Goal: Check status: Check status

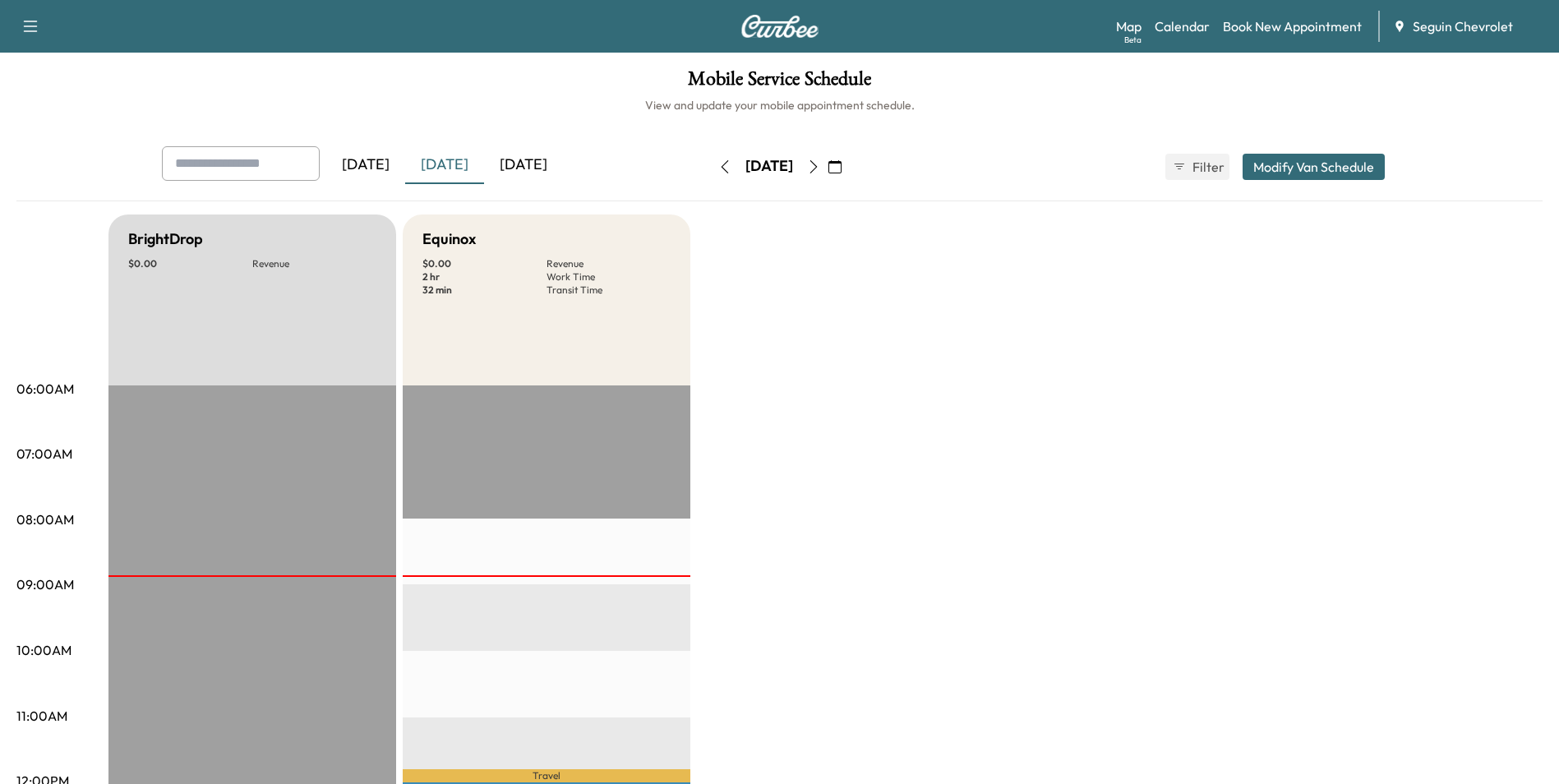
click at [820, 171] on icon "button" at bounding box center [814, 167] width 13 height 13
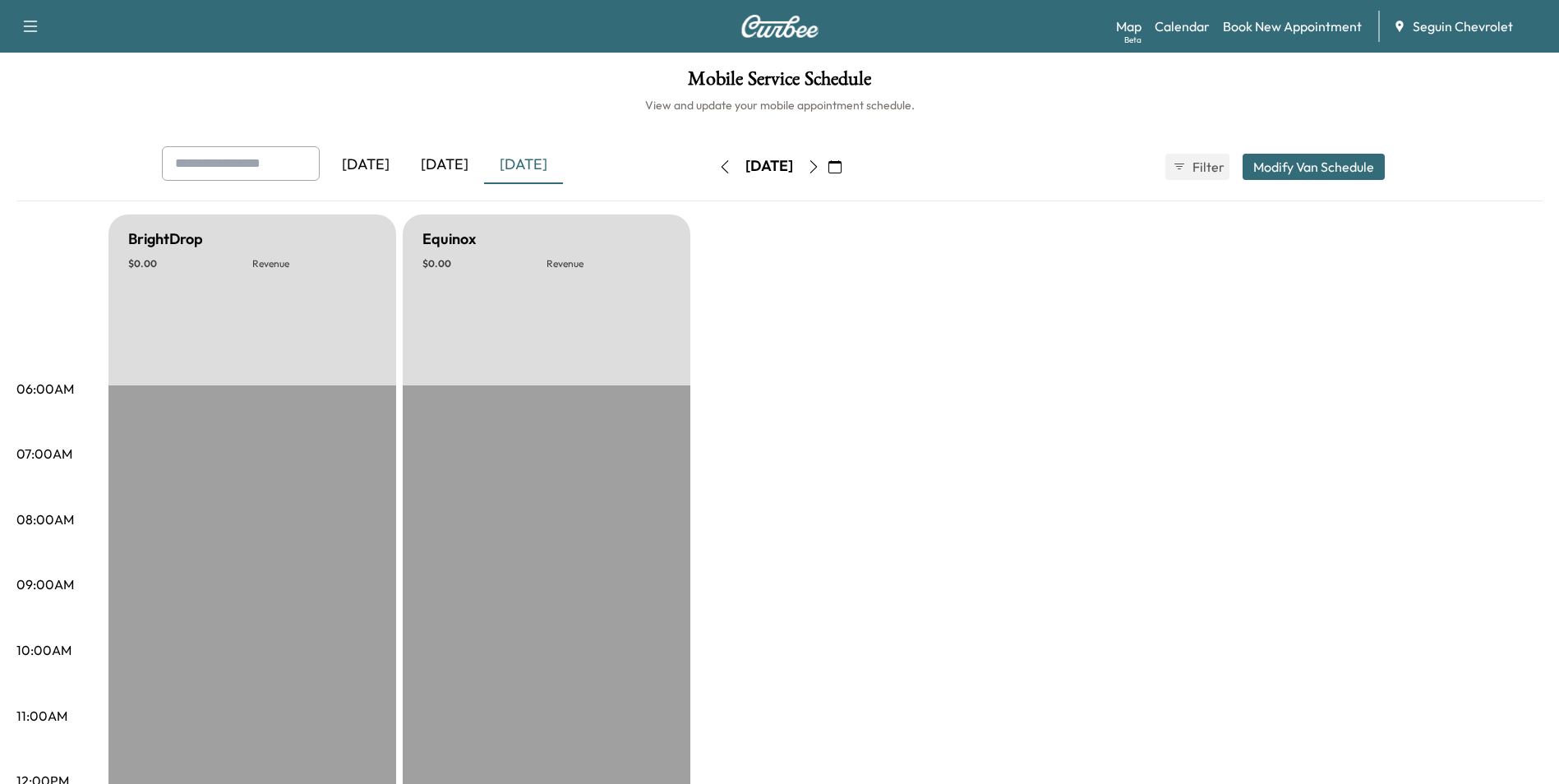
click at [828, 171] on button "button" at bounding box center [814, 167] width 28 height 26
click at [817, 171] on icon "button" at bounding box center [813, 167] width 7 height 13
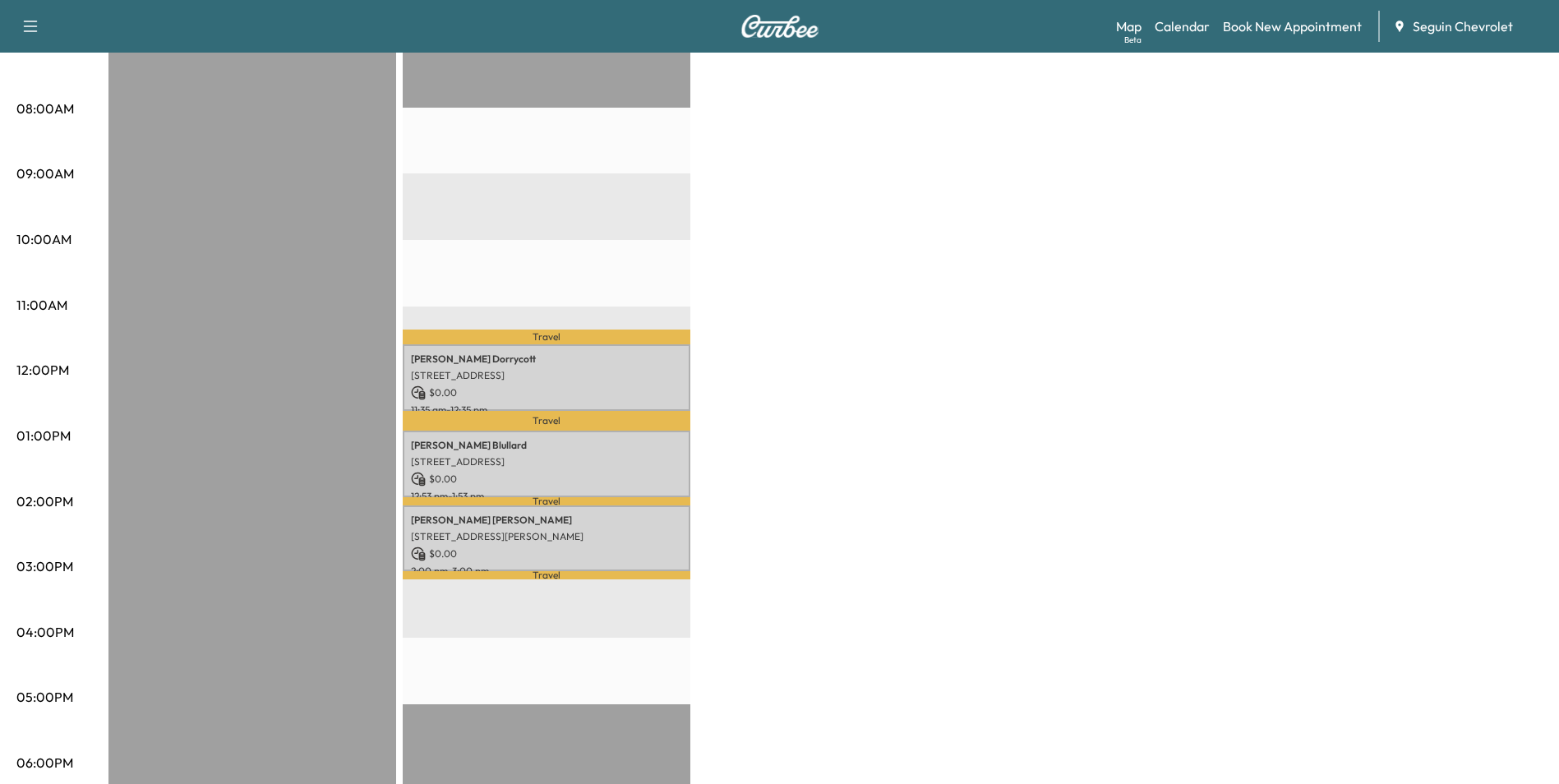
scroll to position [493, 0]
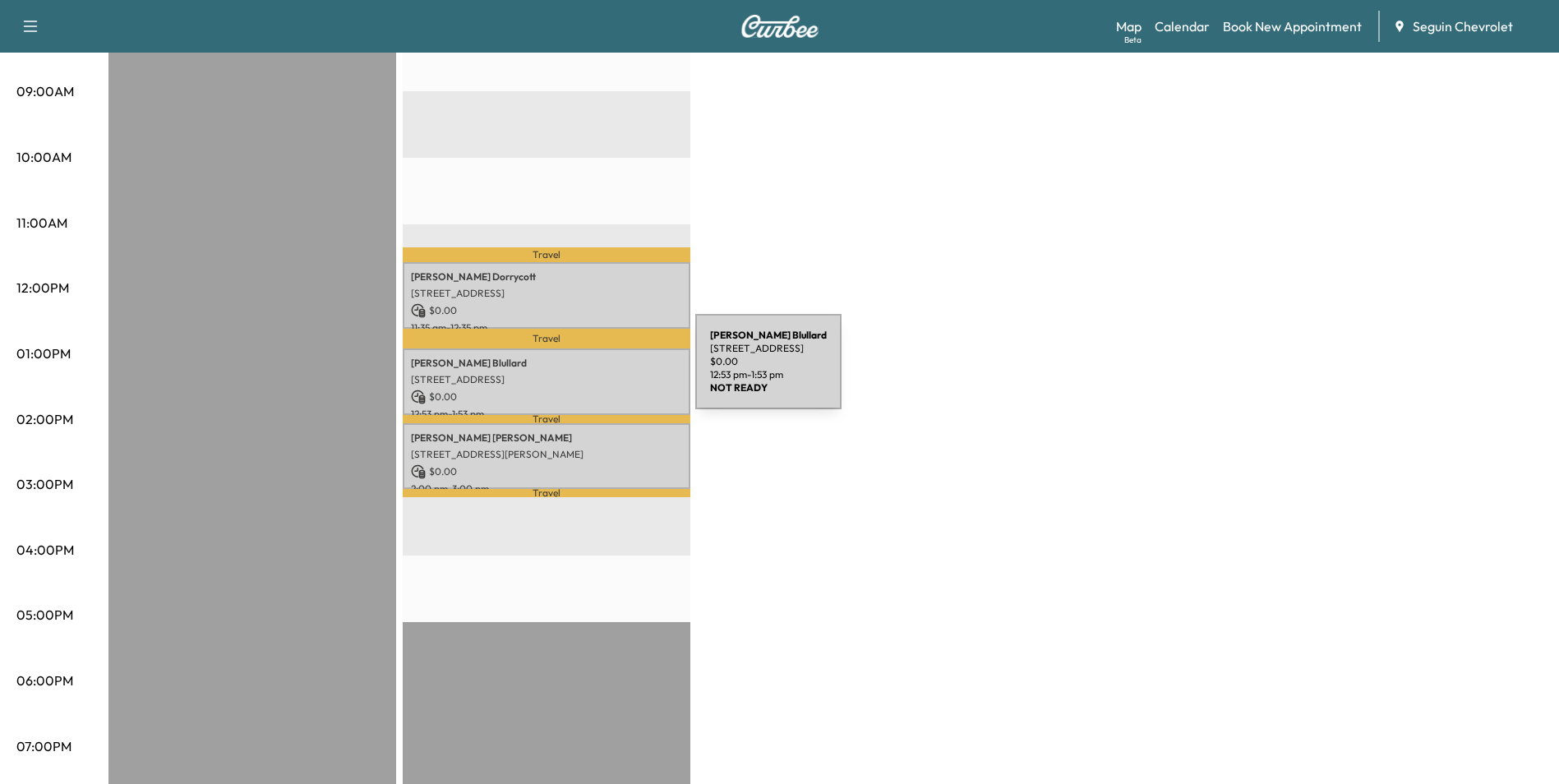
click at [572, 373] on p "[STREET_ADDRESS]" at bounding box center [547, 380] width 271 height 13
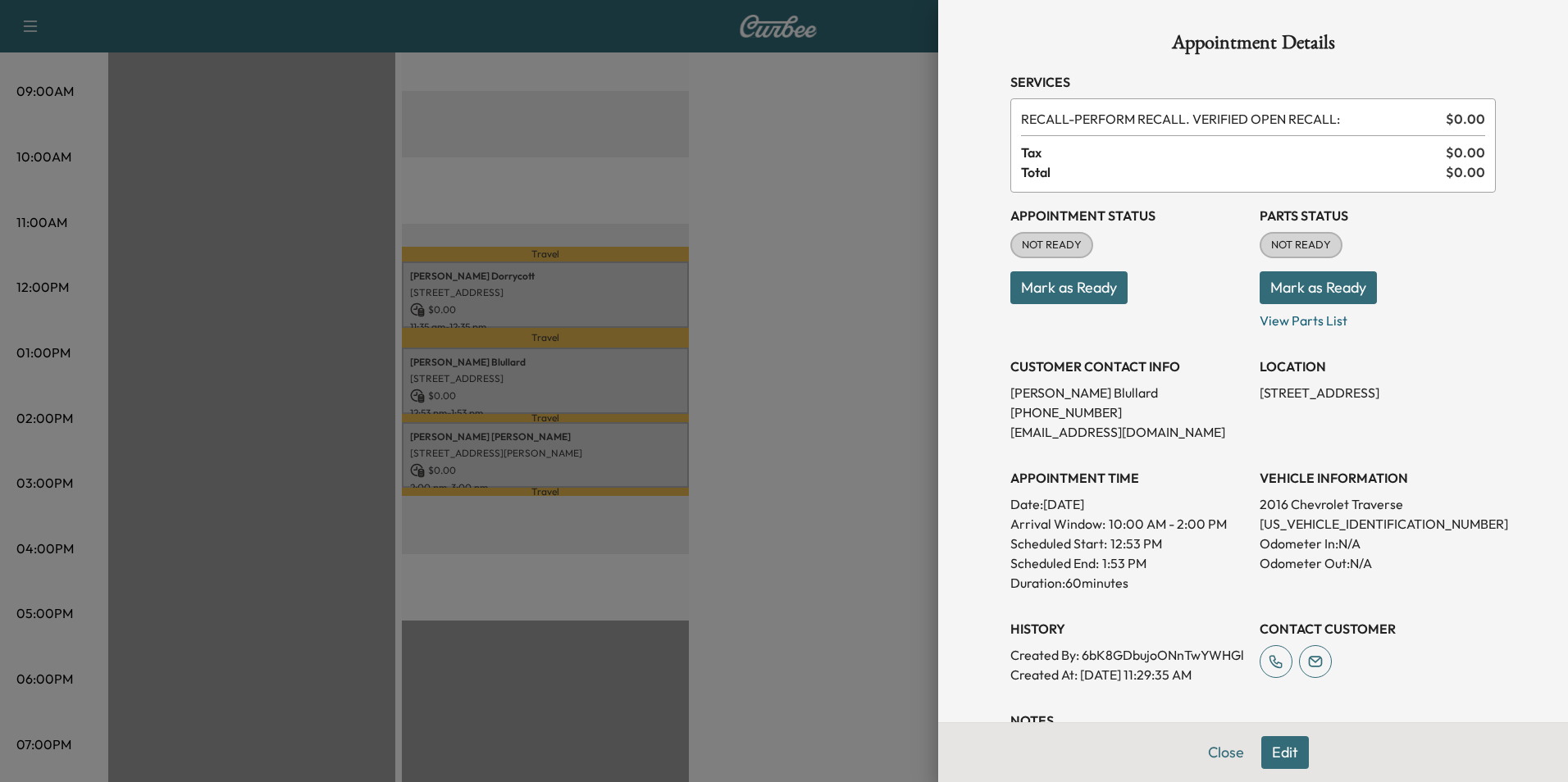
click at [735, 273] on div at bounding box center [784, 391] width 1568 height 782
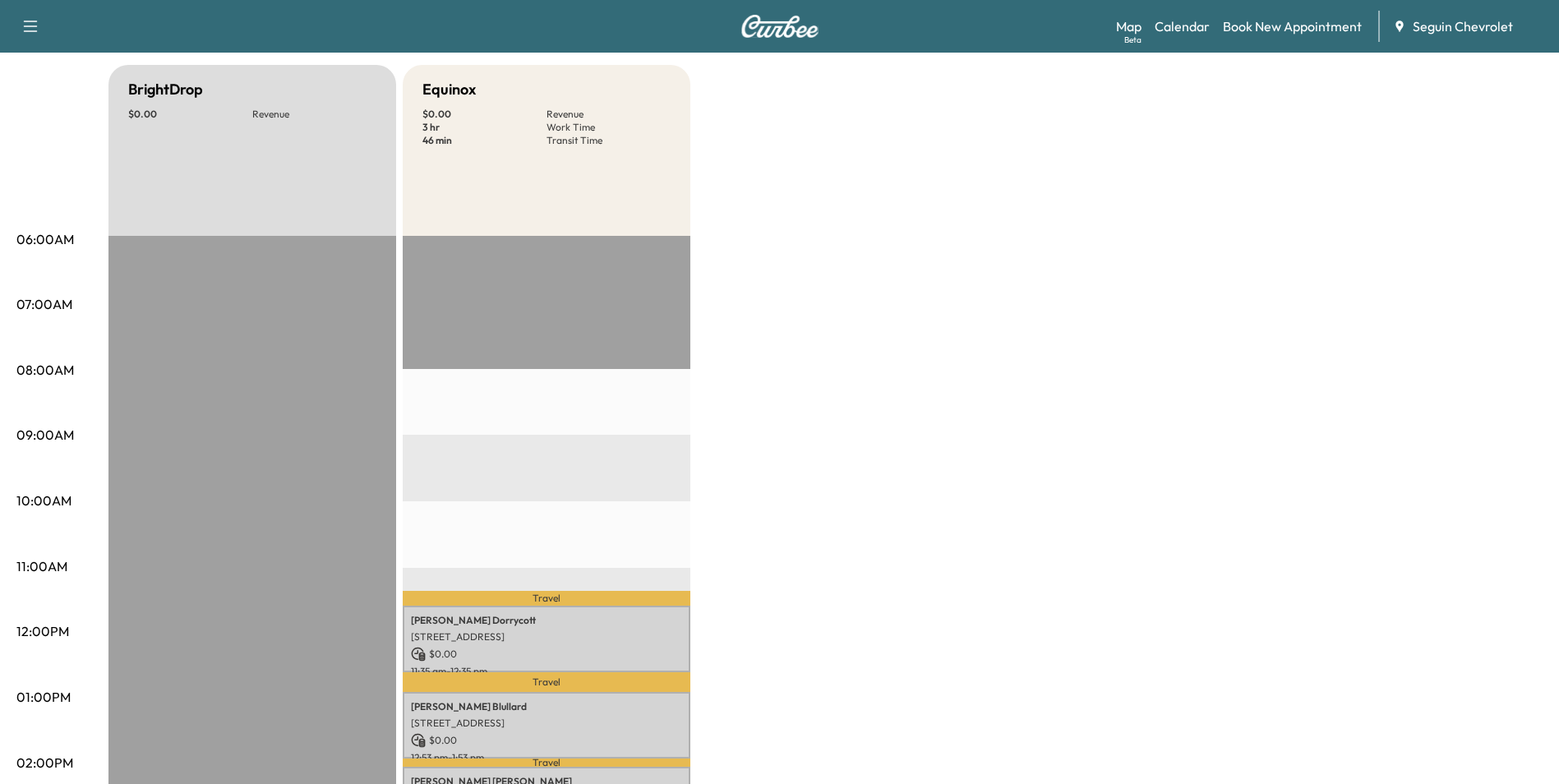
scroll to position [82, 0]
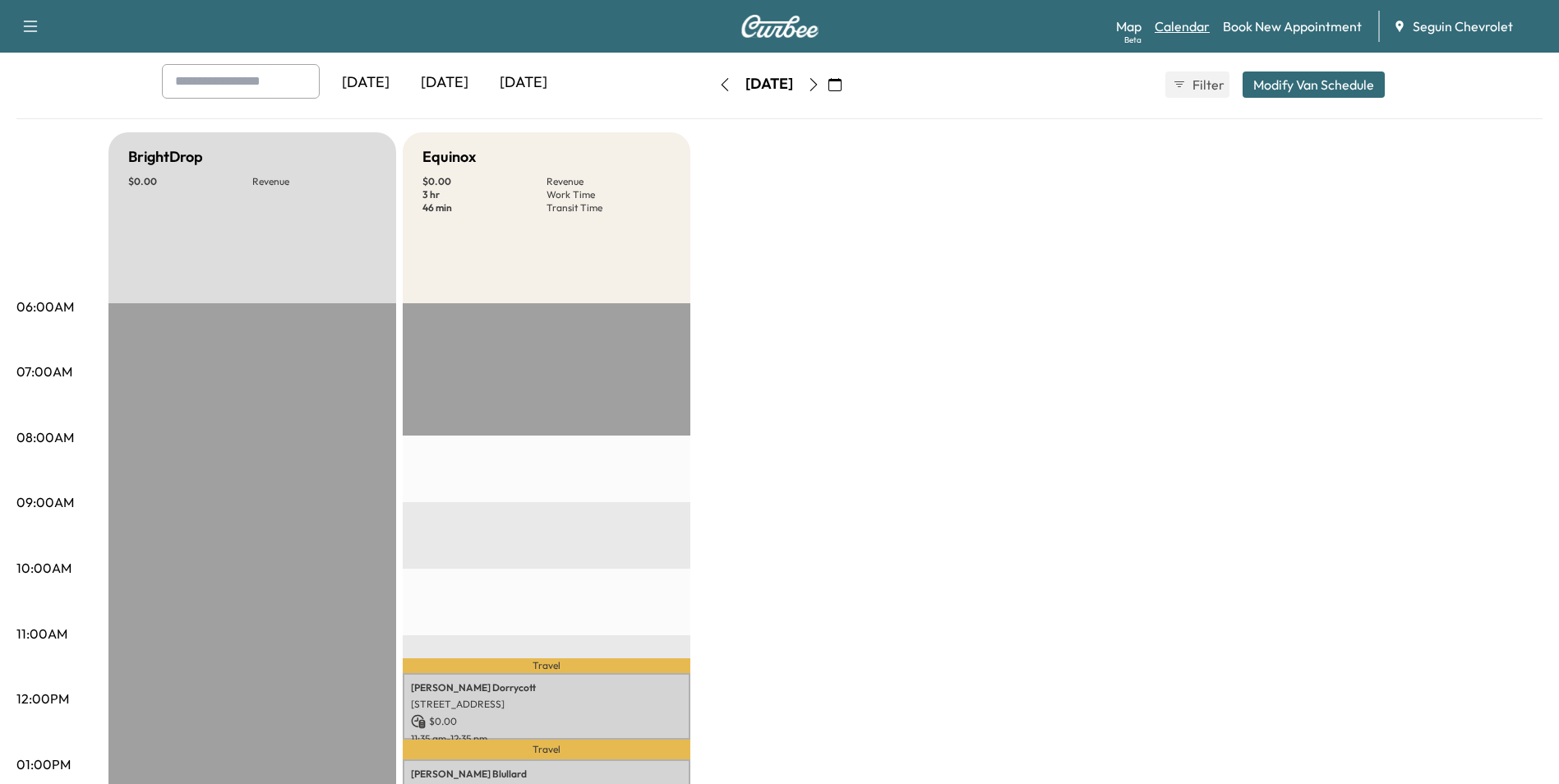
click at [1174, 25] on link "Calendar" at bounding box center [1182, 26] width 55 height 20
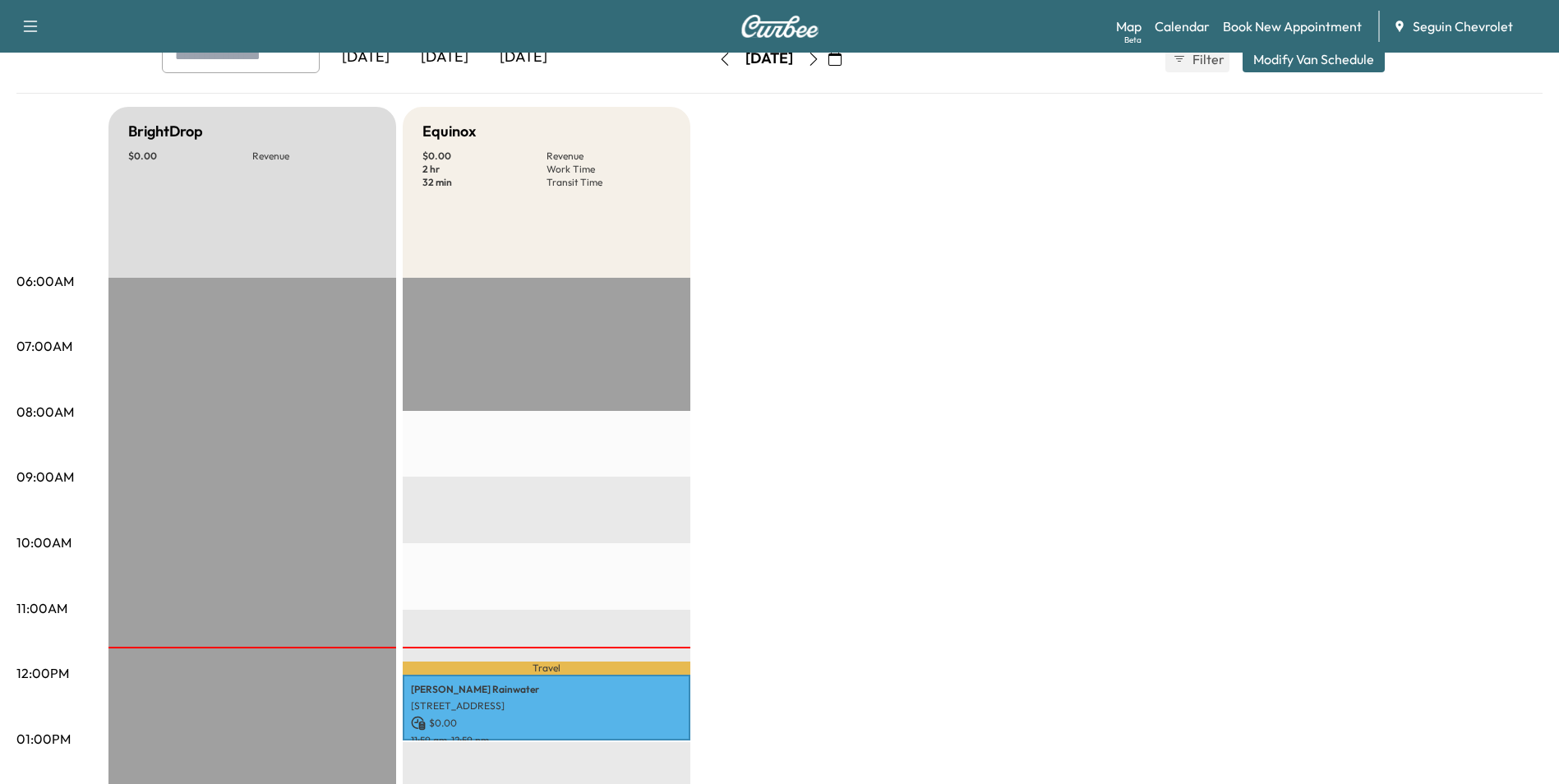
scroll to position [82, 0]
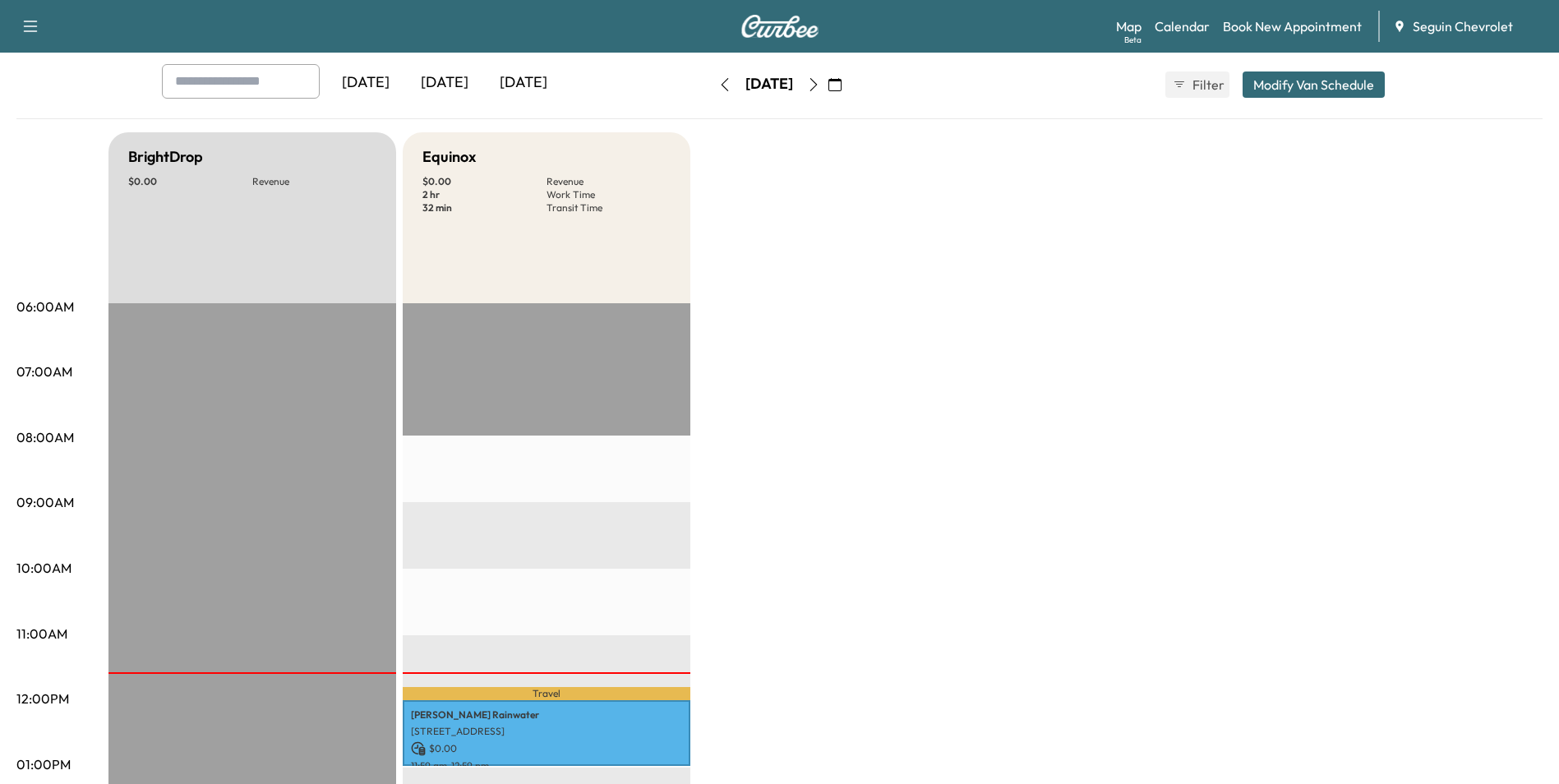
click at [842, 82] on icon "button" at bounding box center [835, 85] width 13 height 13
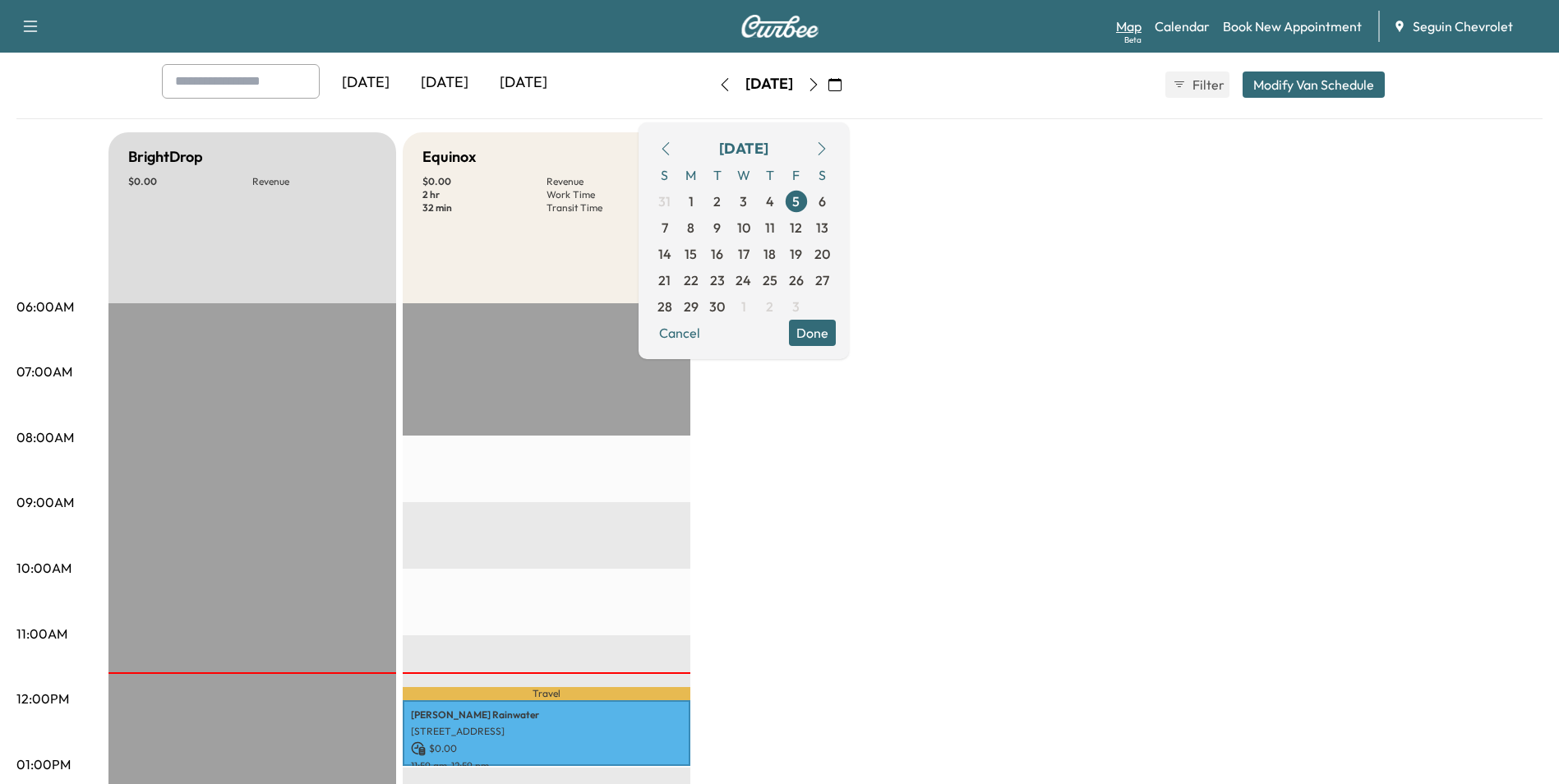
click at [1132, 36] on div "Beta" at bounding box center [1132, 39] width 17 height 12
